Goal: Find specific page/section: Find specific page/section

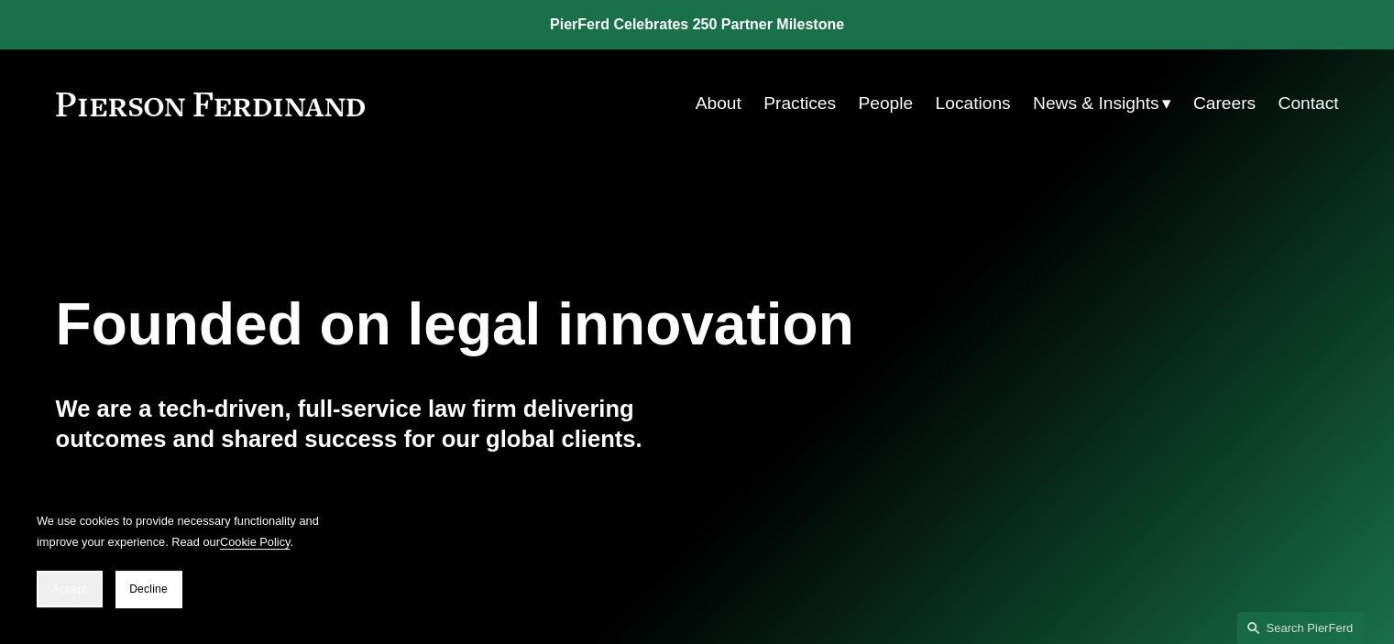
click at [77, 586] on span "Accept" at bounding box center [69, 589] width 35 height 13
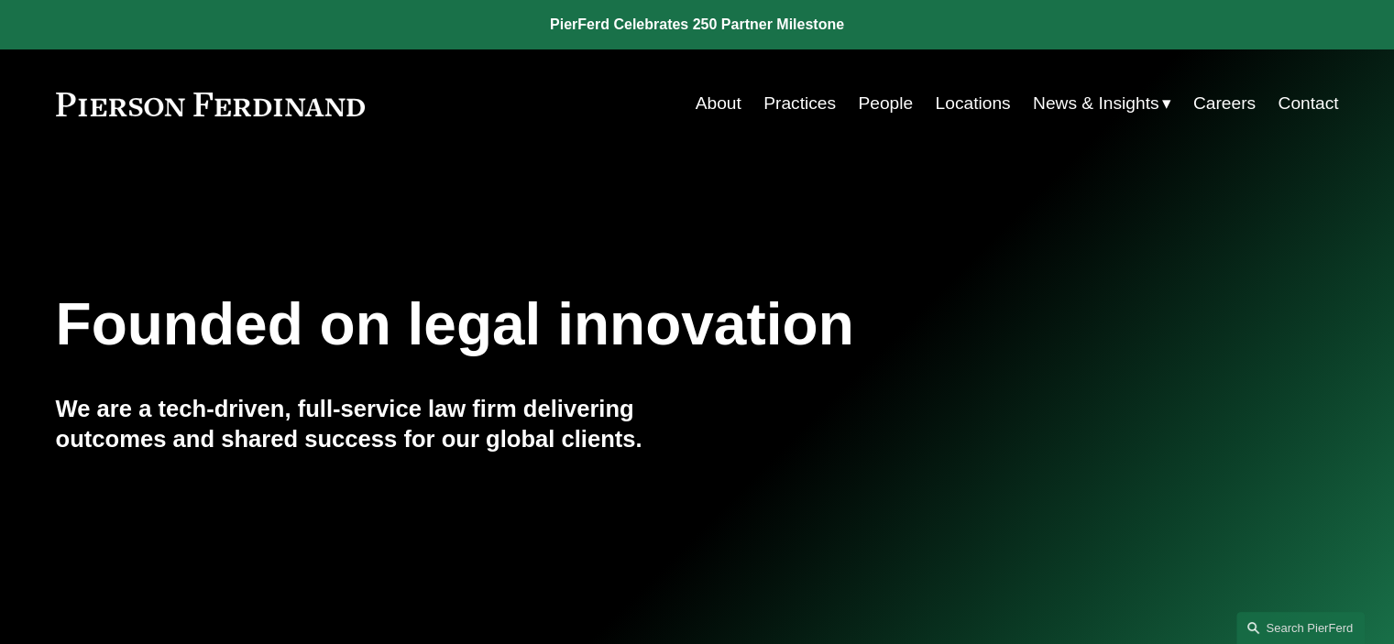
click at [970, 104] on link "Locations" at bounding box center [972, 103] width 75 height 35
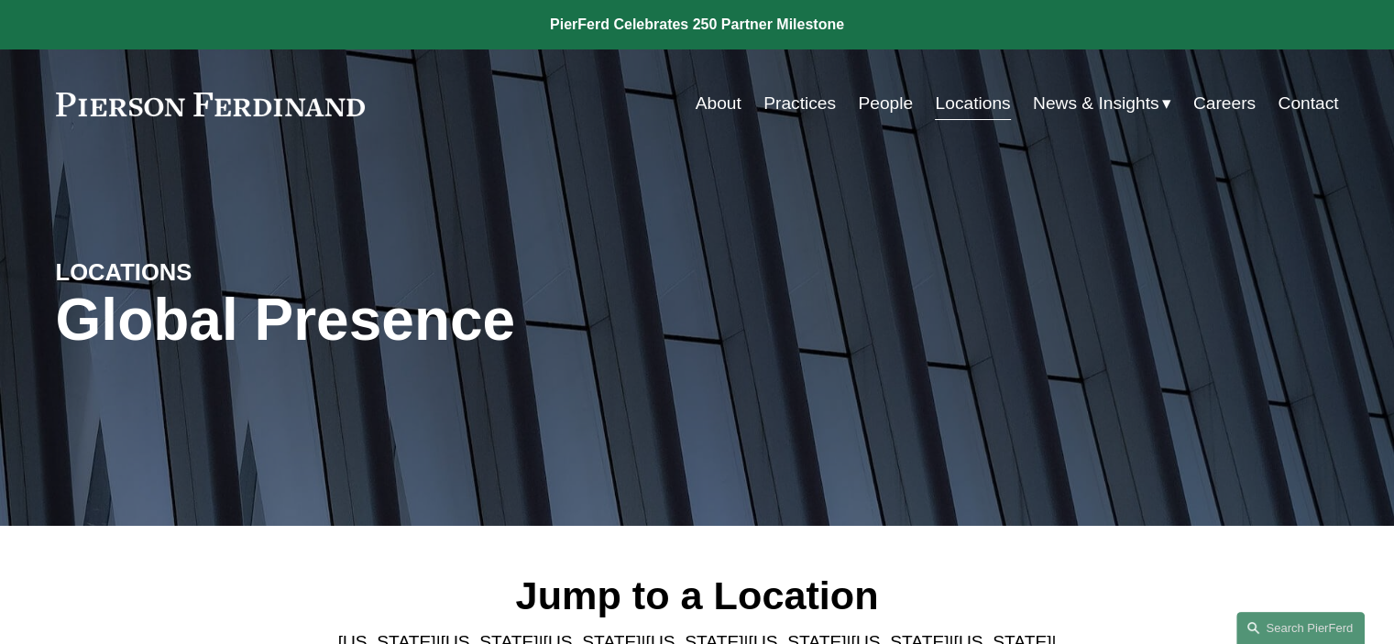
click at [785, 105] on link "Practices" at bounding box center [799, 103] width 72 height 35
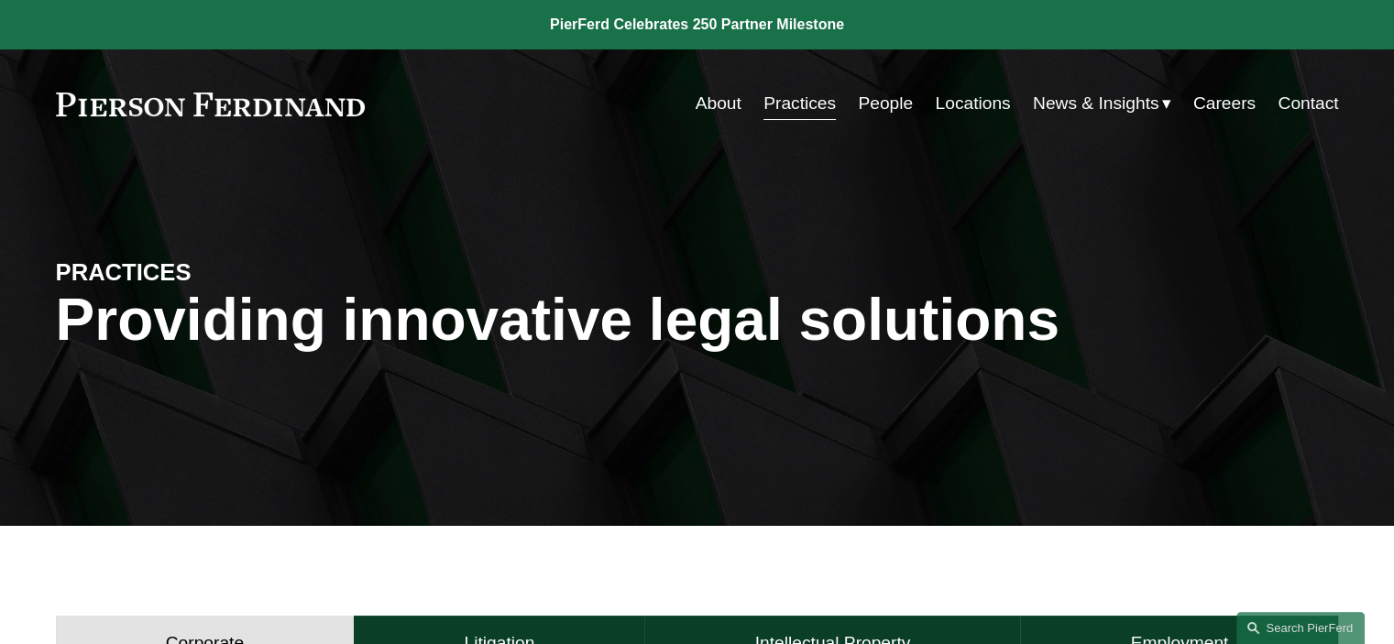
click at [891, 98] on link "People" at bounding box center [885, 103] width 55 height 35
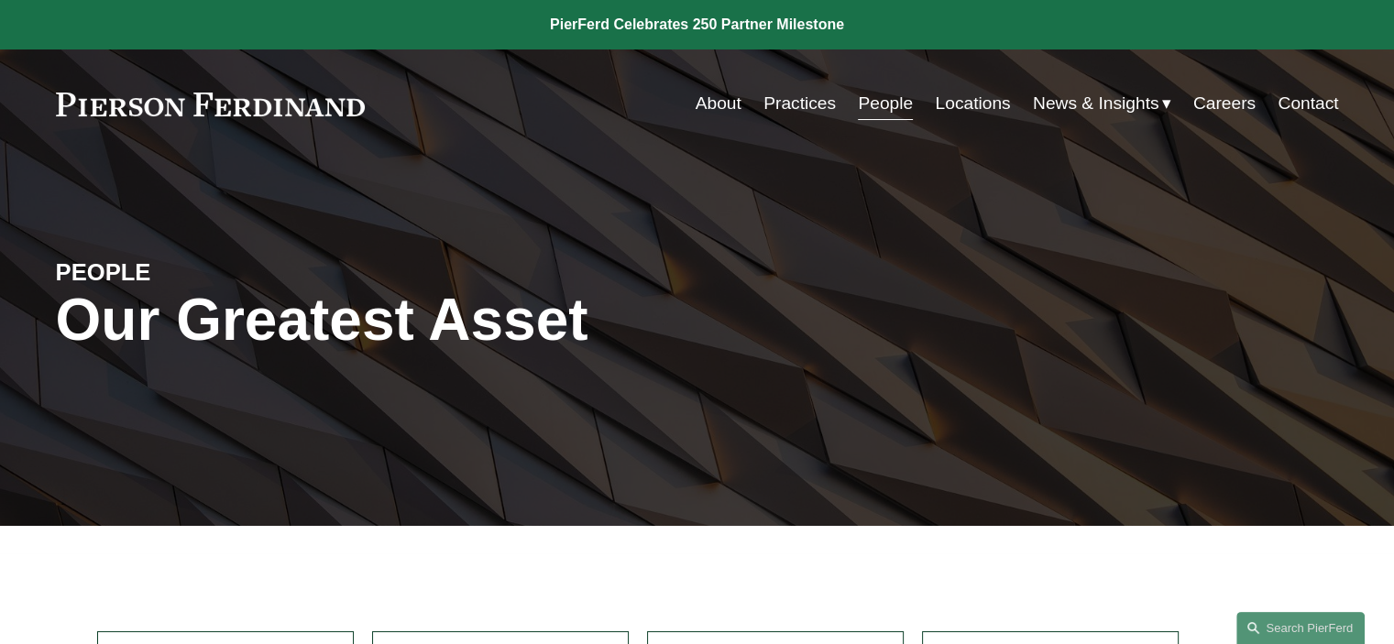
click at [714, 102] on link "About" at bounding box center [718, 103] width 46 height 35
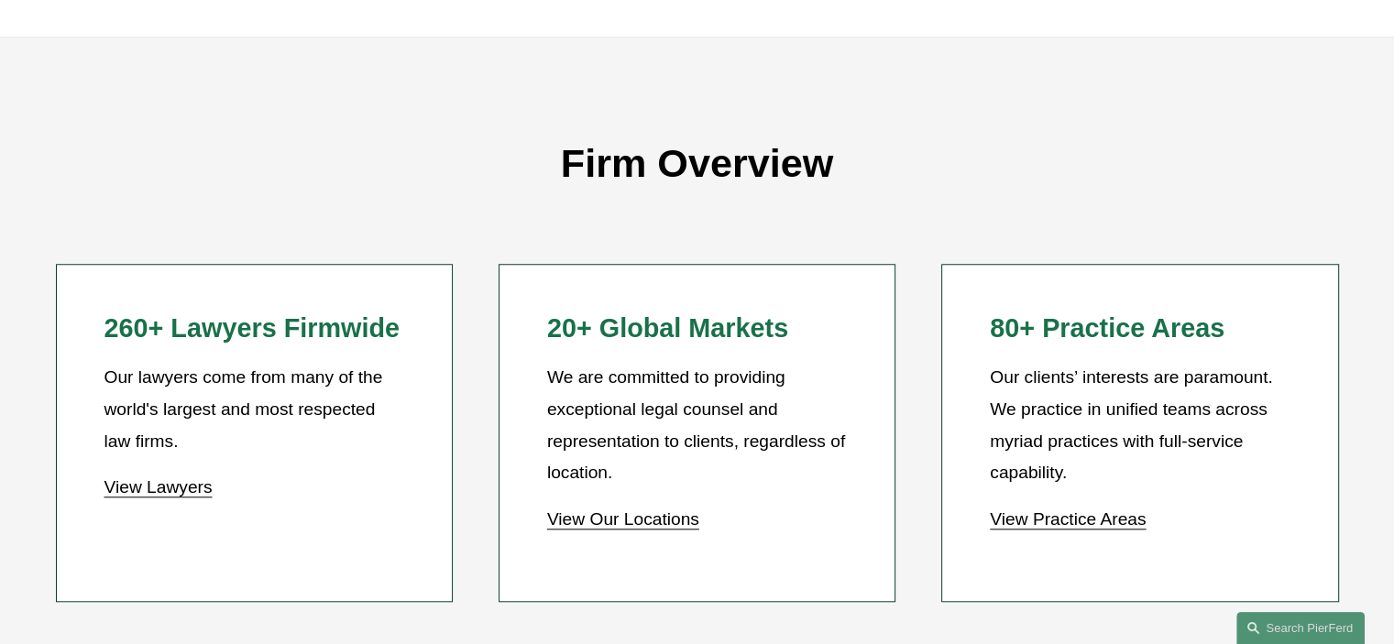
scroll to position [1558, 0]
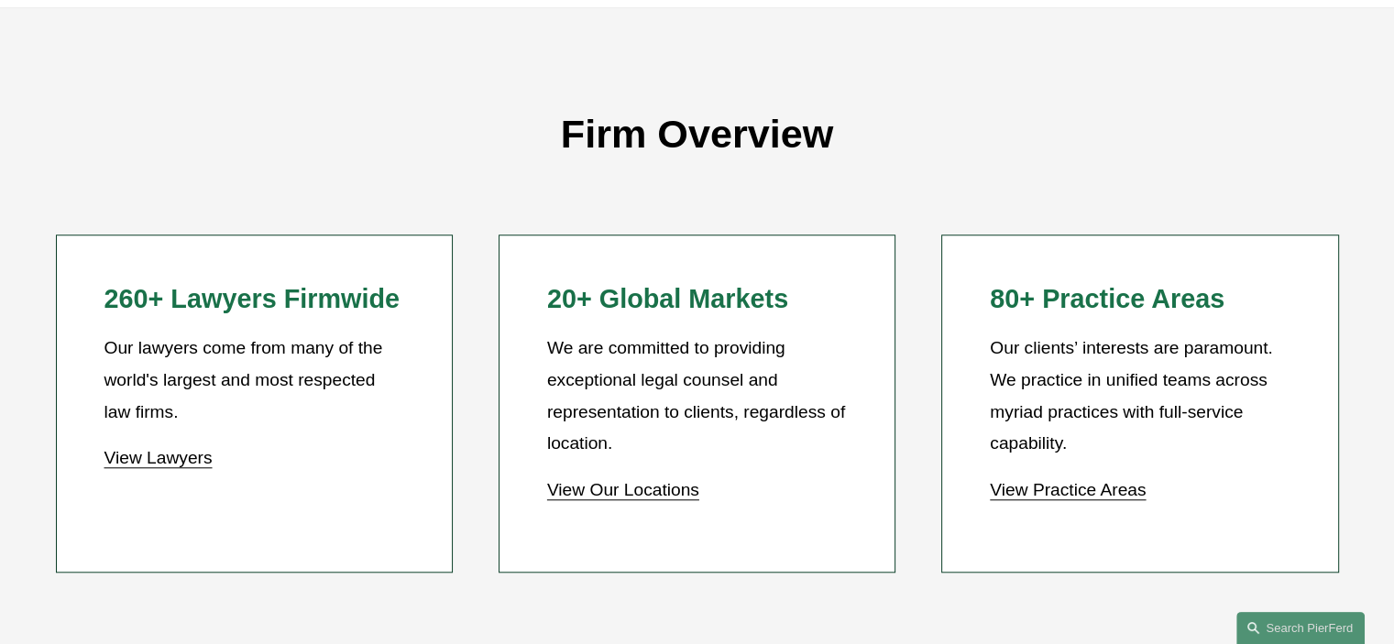
click at [651, 495] on link "View Our Locations" at bounding box center [623, 489] width 152 height 19
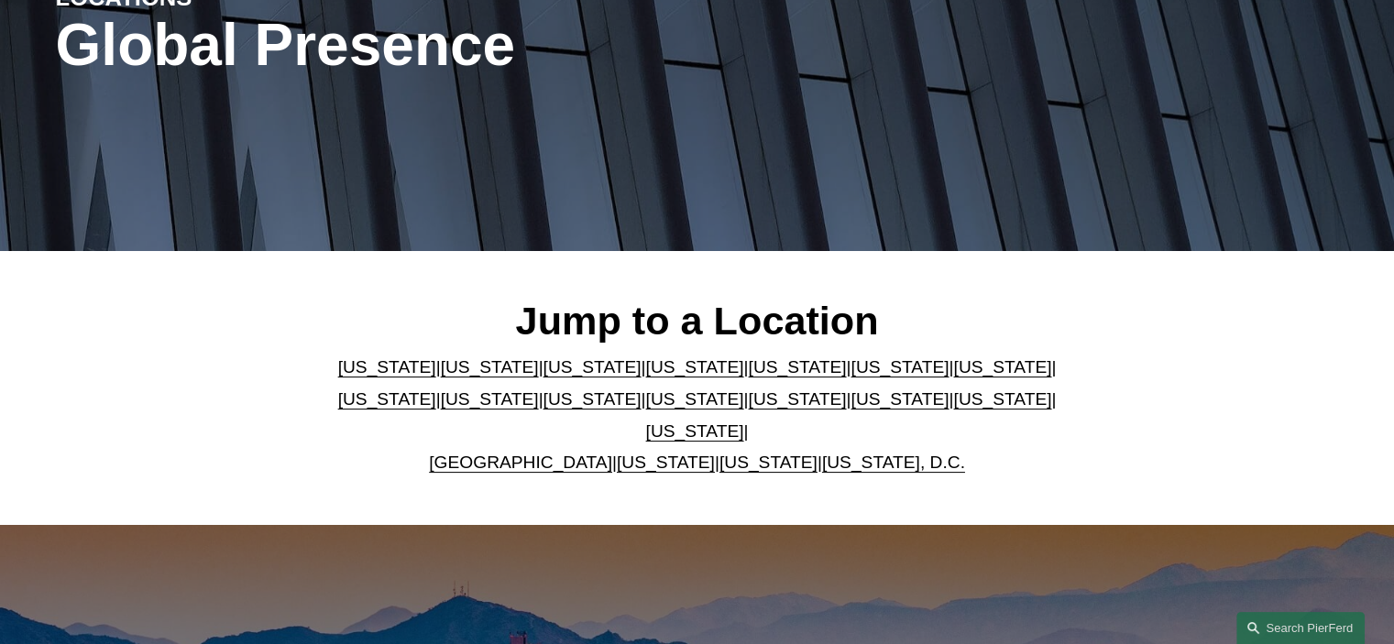
scroll to position [458, 0]
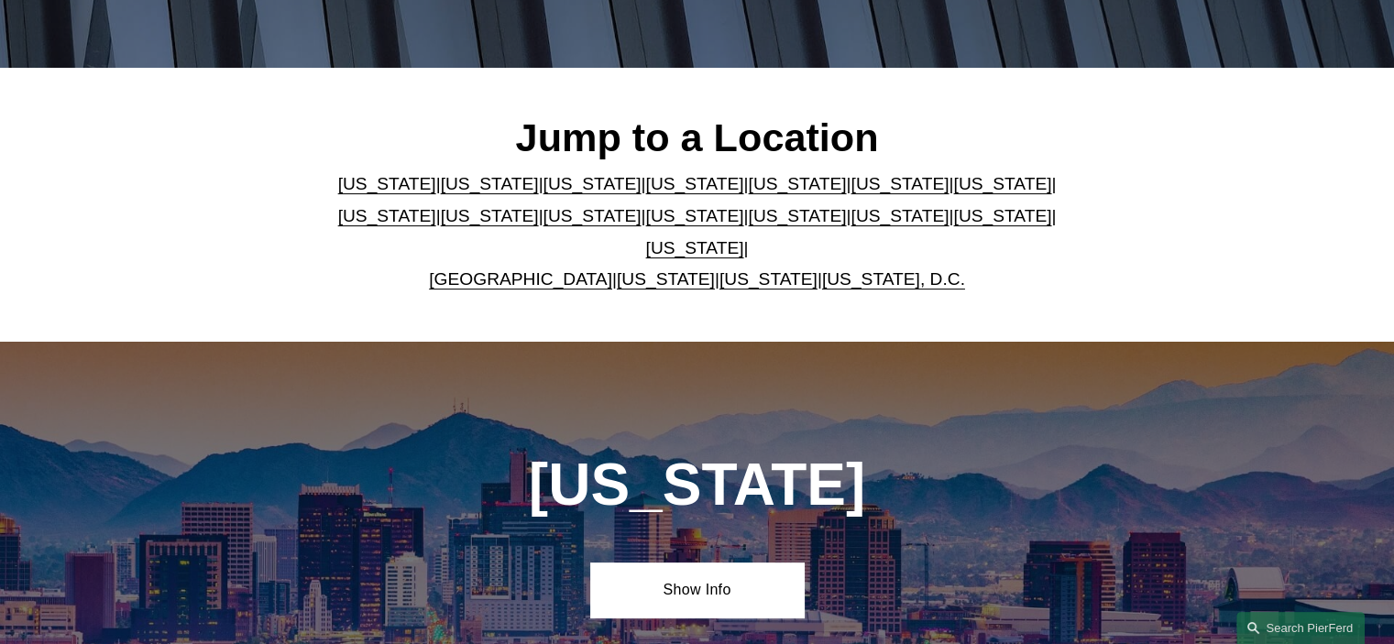
click at [513, 269] on link "[GEOGRAPHIC_DATA]" at bounding box center [520, 278] width 183 height 19
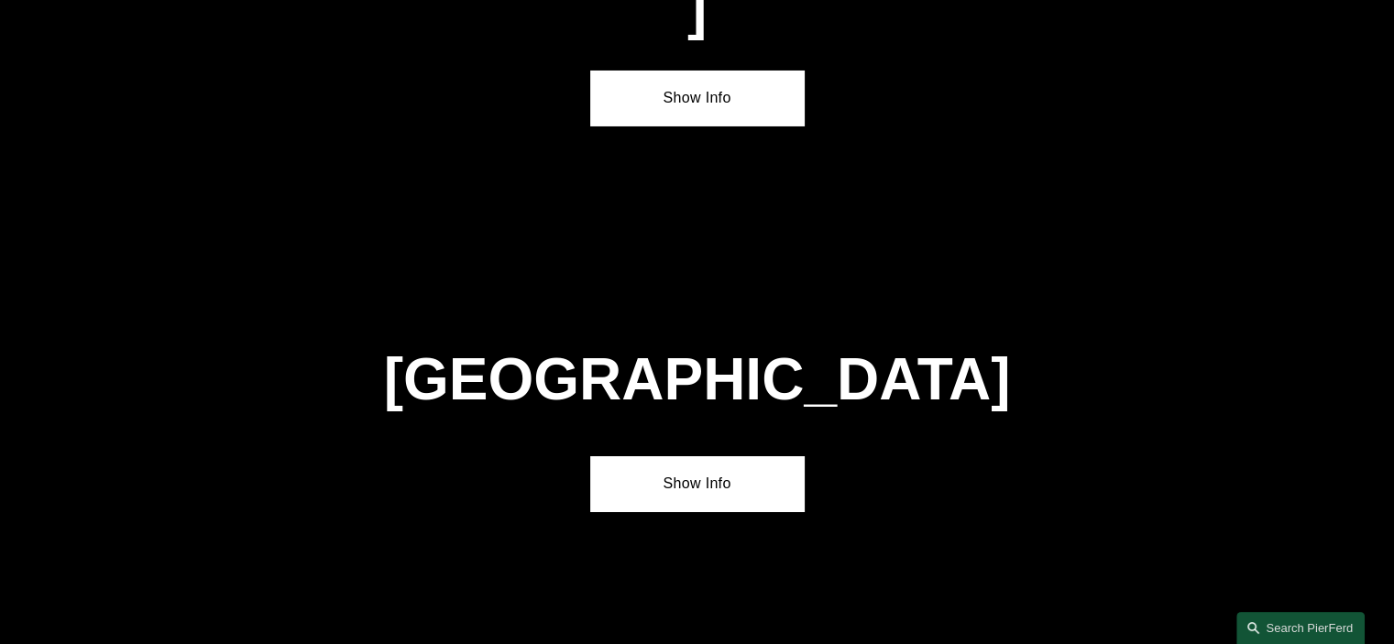
scroll to position [6577, 0]
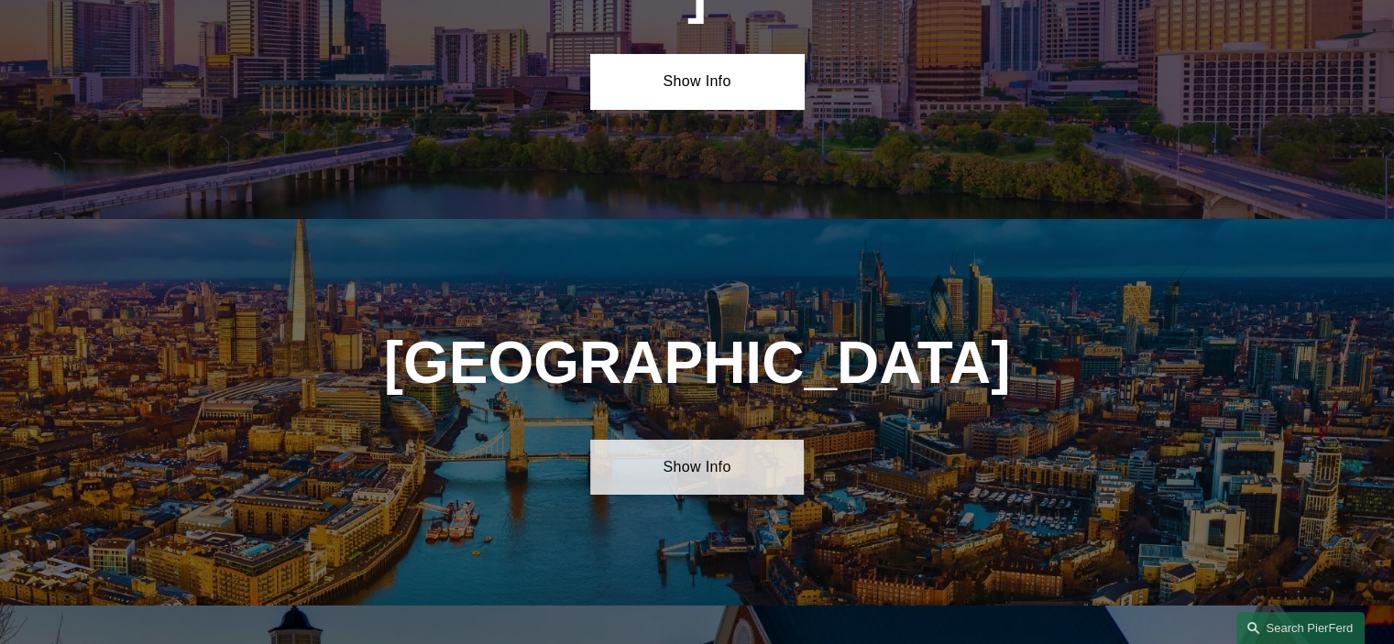
click at [691, 440] on link "Show Info" at bounding box center [697, 467] width 214 height 55
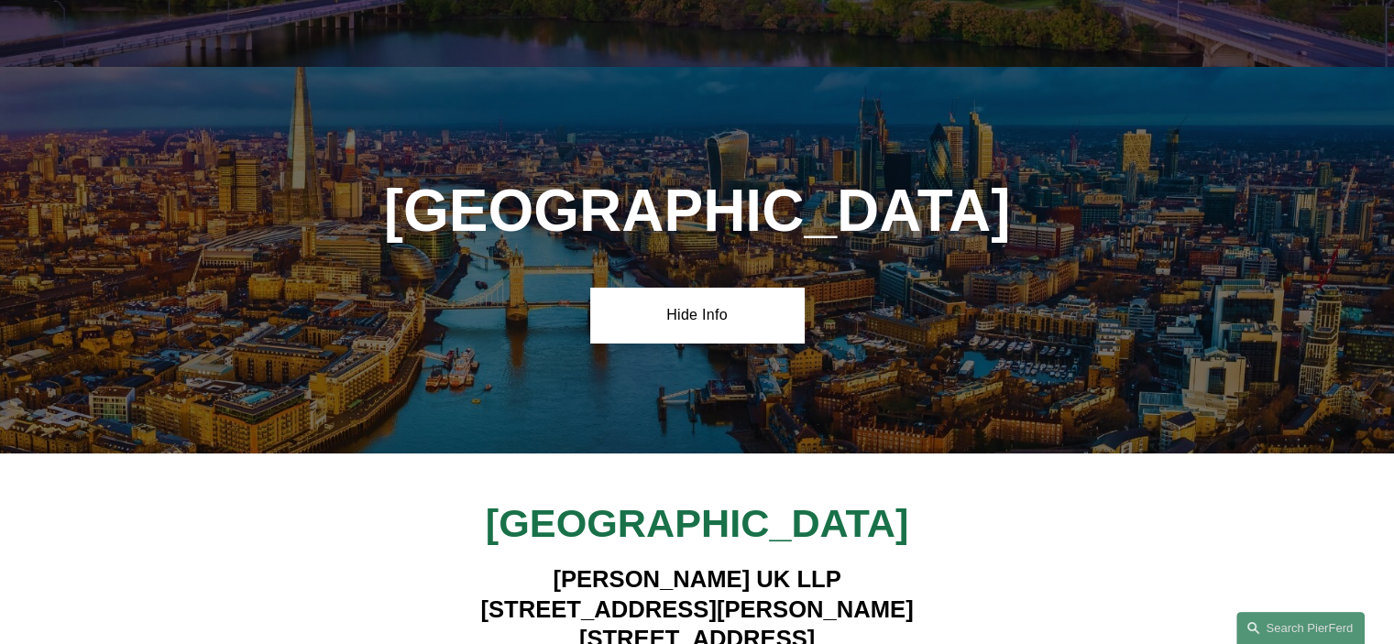
scroll to position [6761, 0]
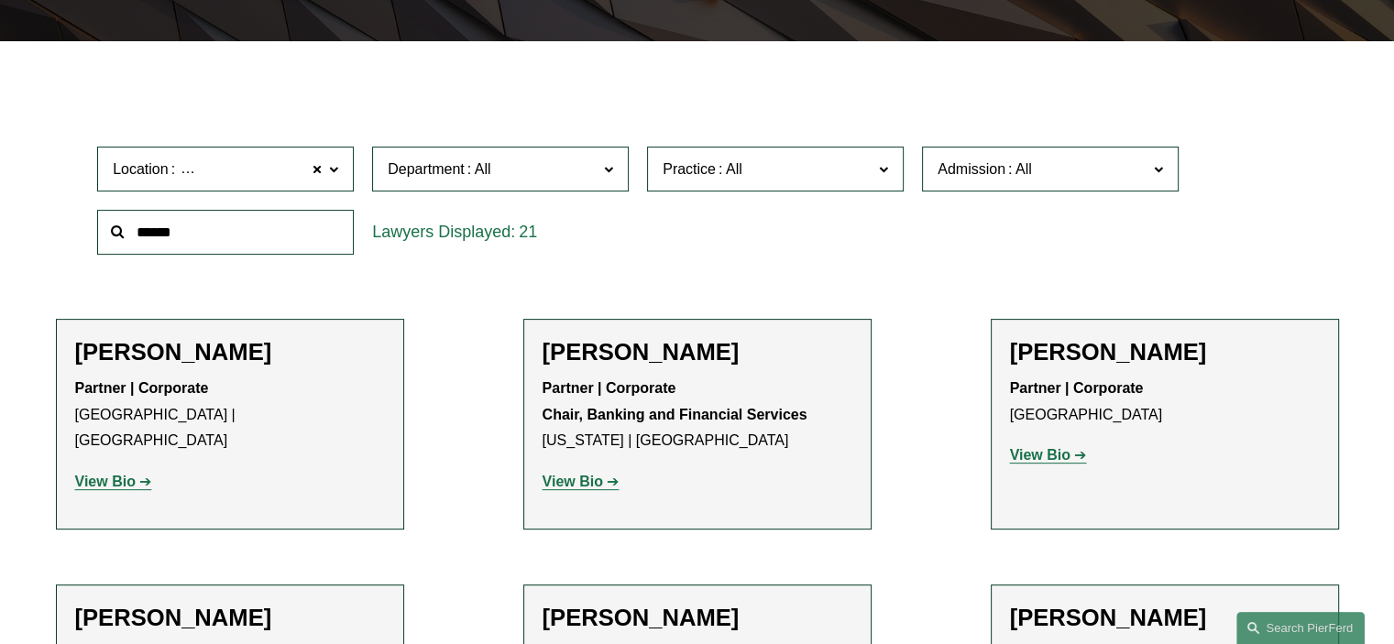
scroll to position [458, 0]
